Goal: Check status: Check status

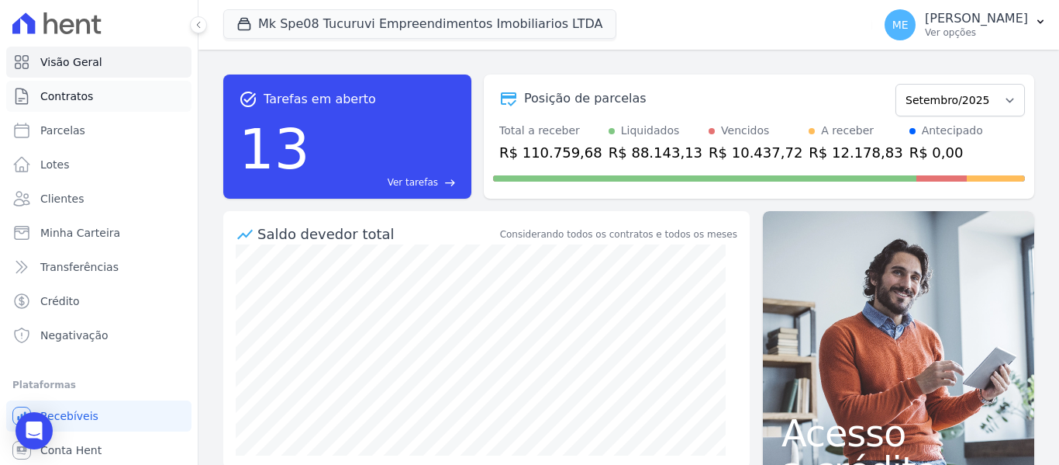
click at [81, 89] on span "Contratos" at bounding box center [66, 96] width 53 height 16
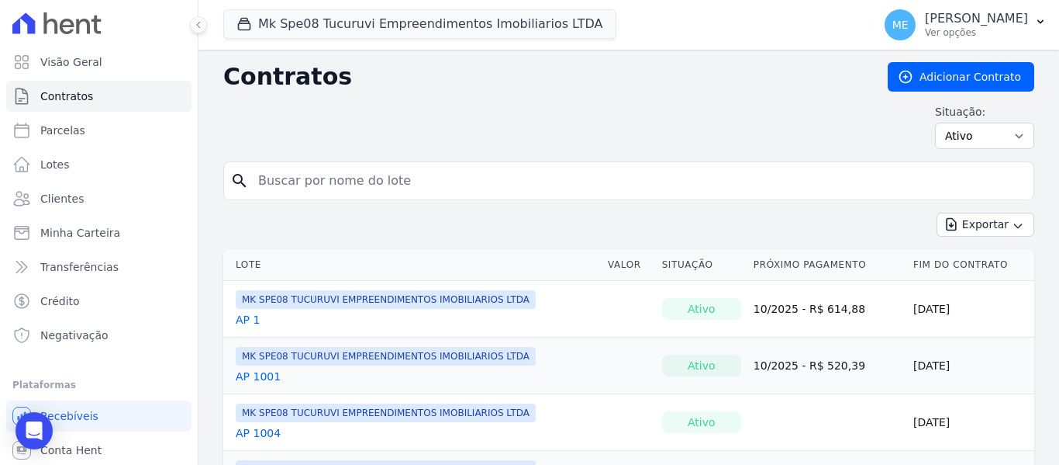
click at [337, 171] on input "search" at bounding box center [638, 180] width 779 height 31
click at [362, 21] on button "Mk Spe08 Tucuruvi Empreendimentos Imobiliarios LTDA" at bounding box center [419, 23] width 393 height 29
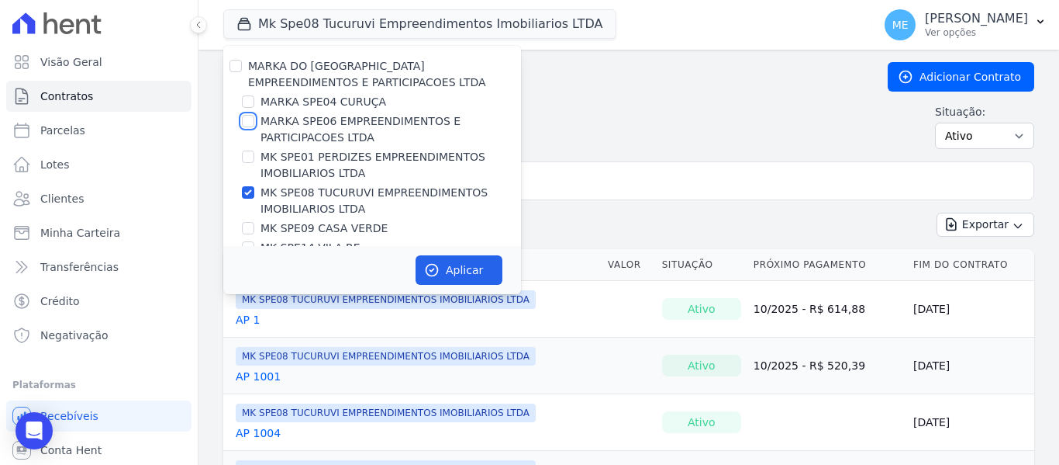
click at [247, 126] on input "MARKA SPE06 EMPREENDIMENTOS E PARTICIPACOES LTDA" at bounding box center [248, 121] width 12 height 12
checkbox input "true"
click at [247, 195] on input "MK SPE08 TUCURUVI EMPREENDIMENTOS IMOBILIARIOS LTDA" at bounding box center [248, 192] width 12 height 12
checkbox input "false"
click at [437, 275] on icon "button" at bounding box center [432, 270] width 16 height 16
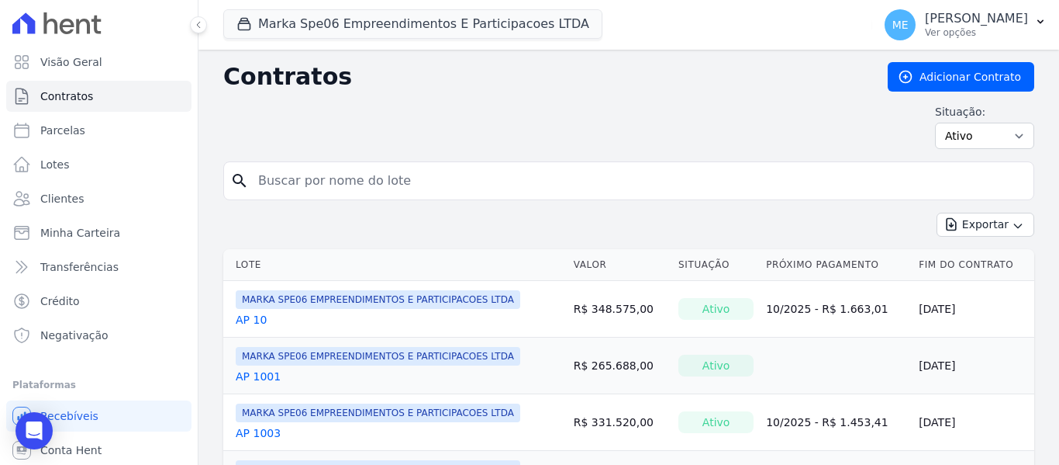
click at [501, 193] on input "search" at bounding box center [638, 180] width 779 height 31
type input "1212"
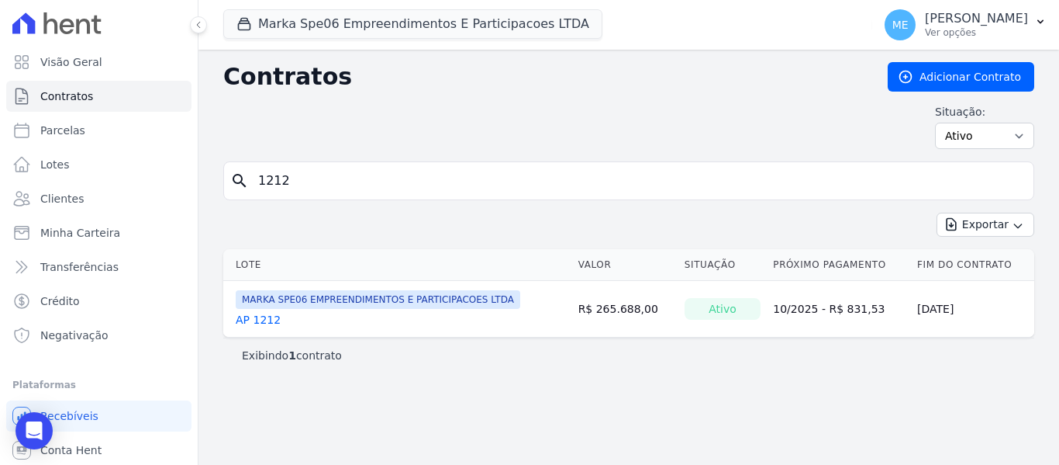
click at [254, 317] on link "AP 1212" at bounding box center [258, 320] width 45 height 16
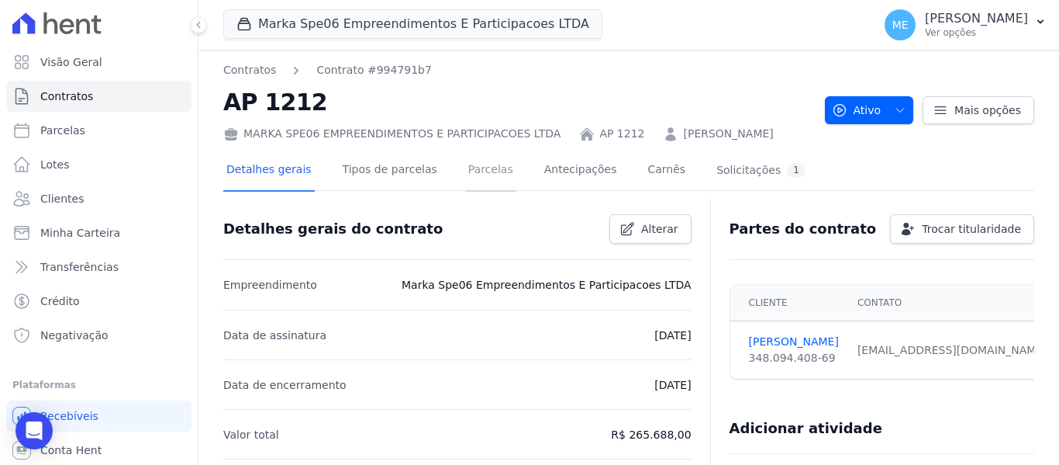
click at [491, 169] on link "Parcelas" at bounding box center [490, 170] width 51 height 41
